Goal: Information Seeking & Learning: Learn about a topic

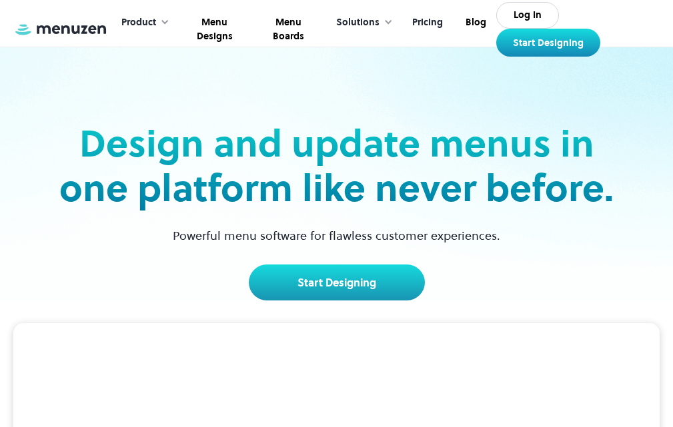
click at [428, 21] on link "Pricing" at bounding box center [425, 29] width 53 height 55
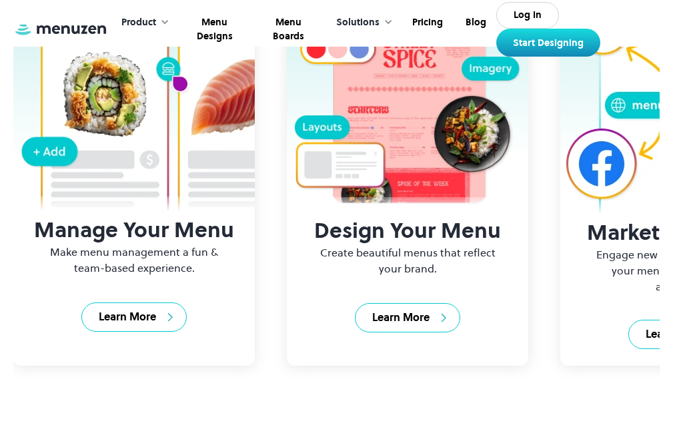
scroll to position [1886, 0]
